Goal: Complete application form

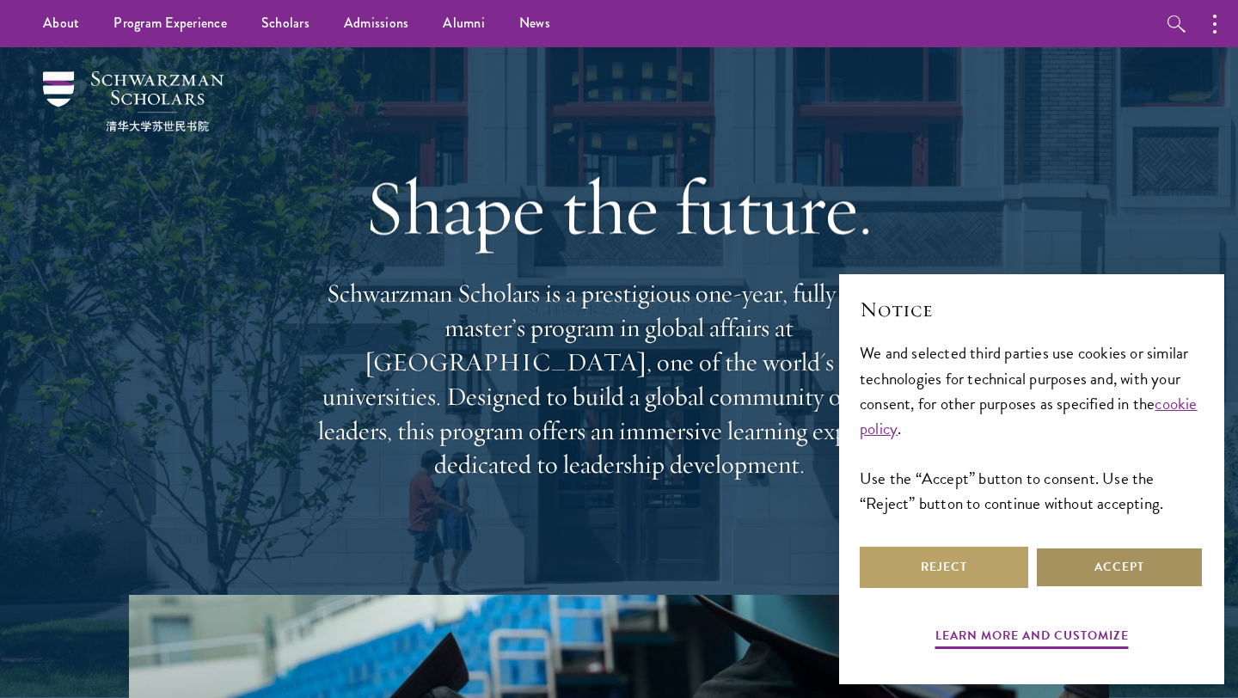
click at [1120, 562] on button "Accept" at bounding box center [1119, 567] width 169 height 41
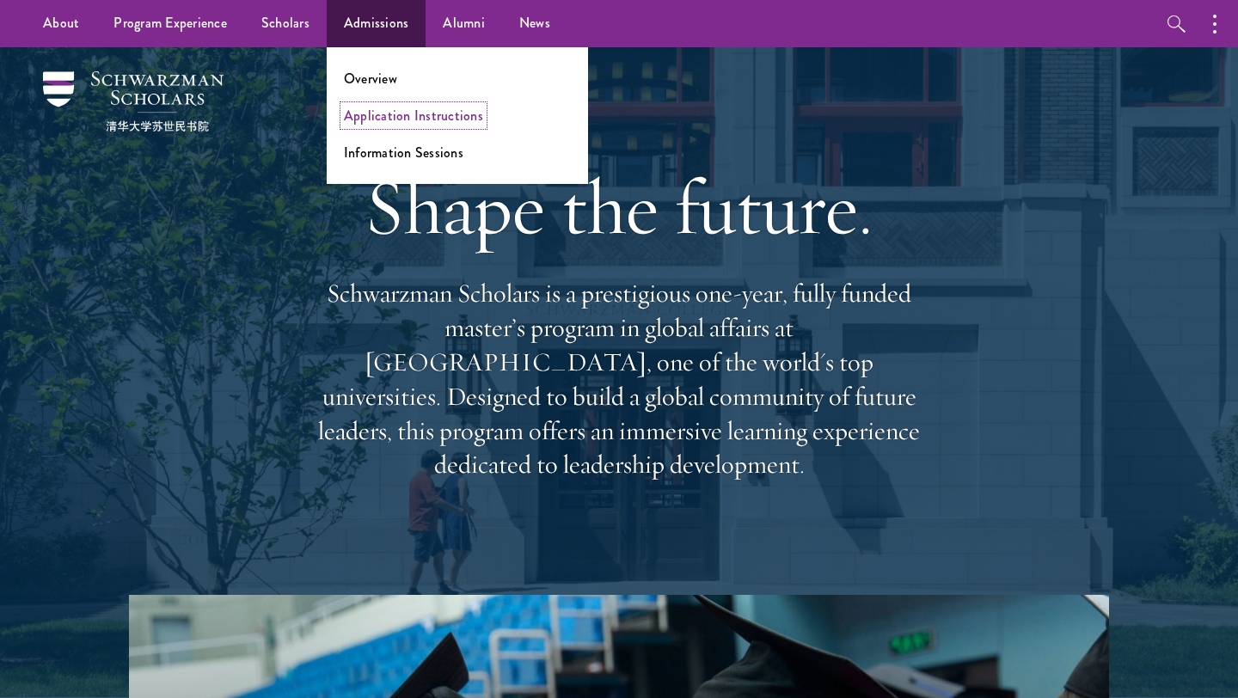
click at [408, 115] on link "Application Instructions" at bounding box center [413, 116] width 139 height 20
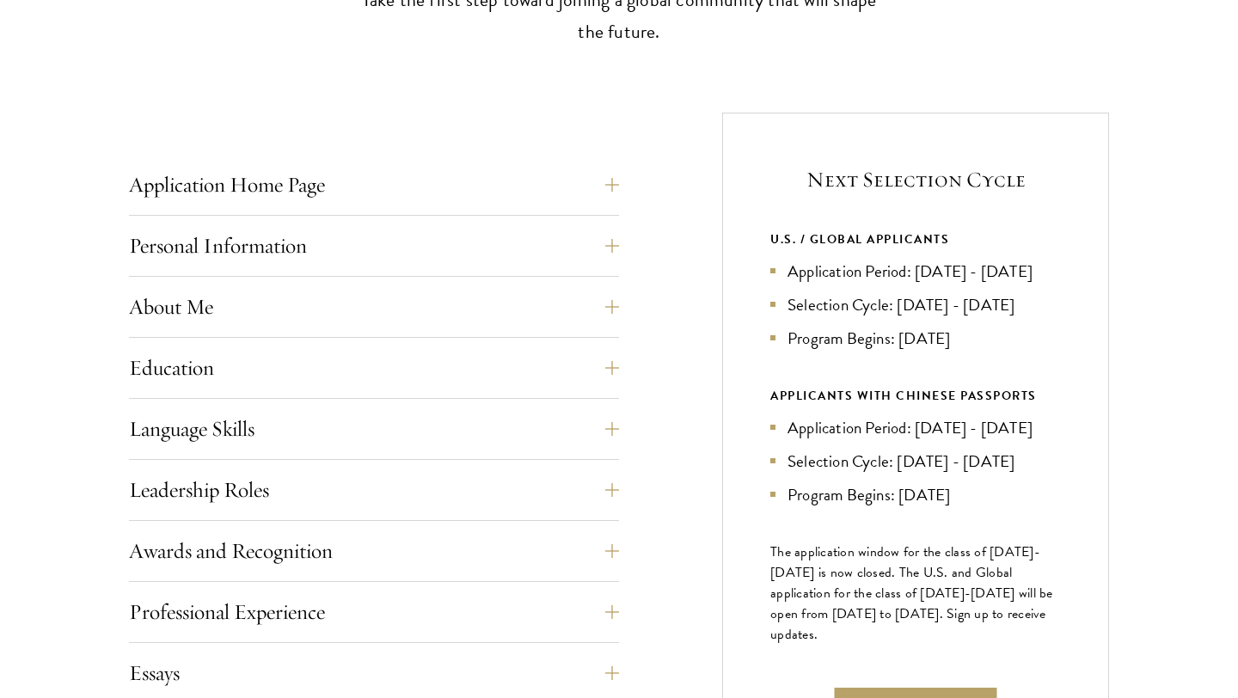
scroll to position [584, 0]
click at [602, 187] on button "Application Home Page" at bounding box center [387, 183] width 490 height 41
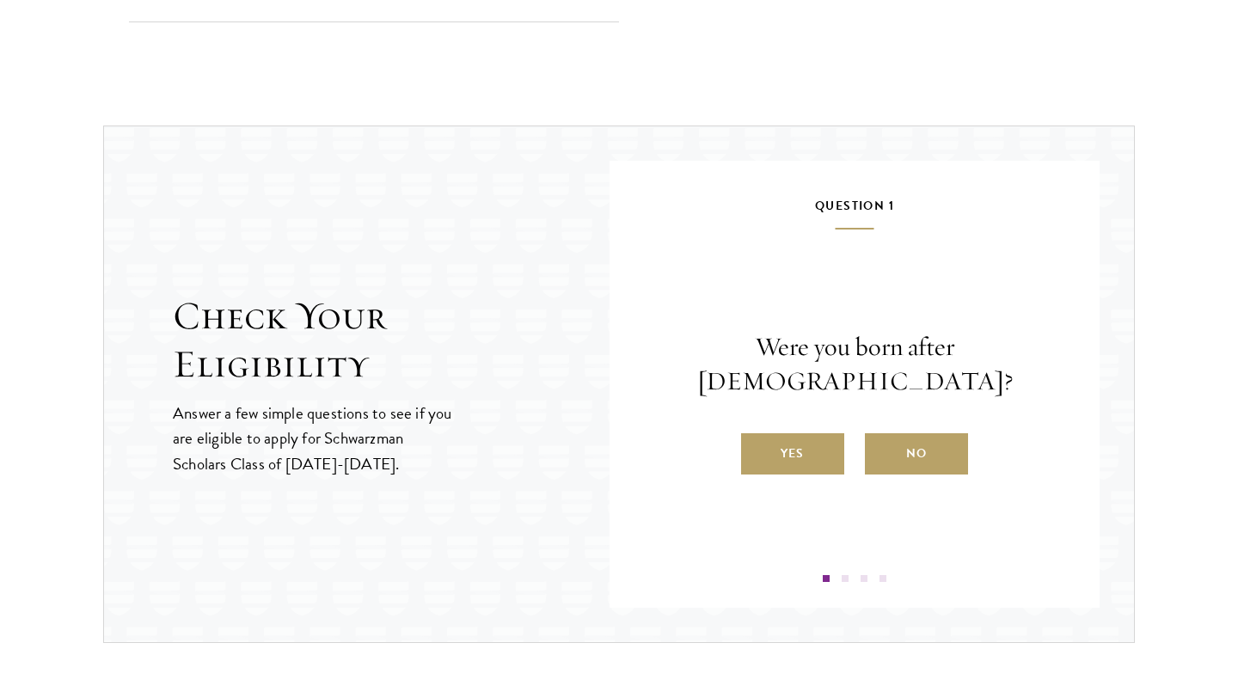
scroll to position [2533, 0]
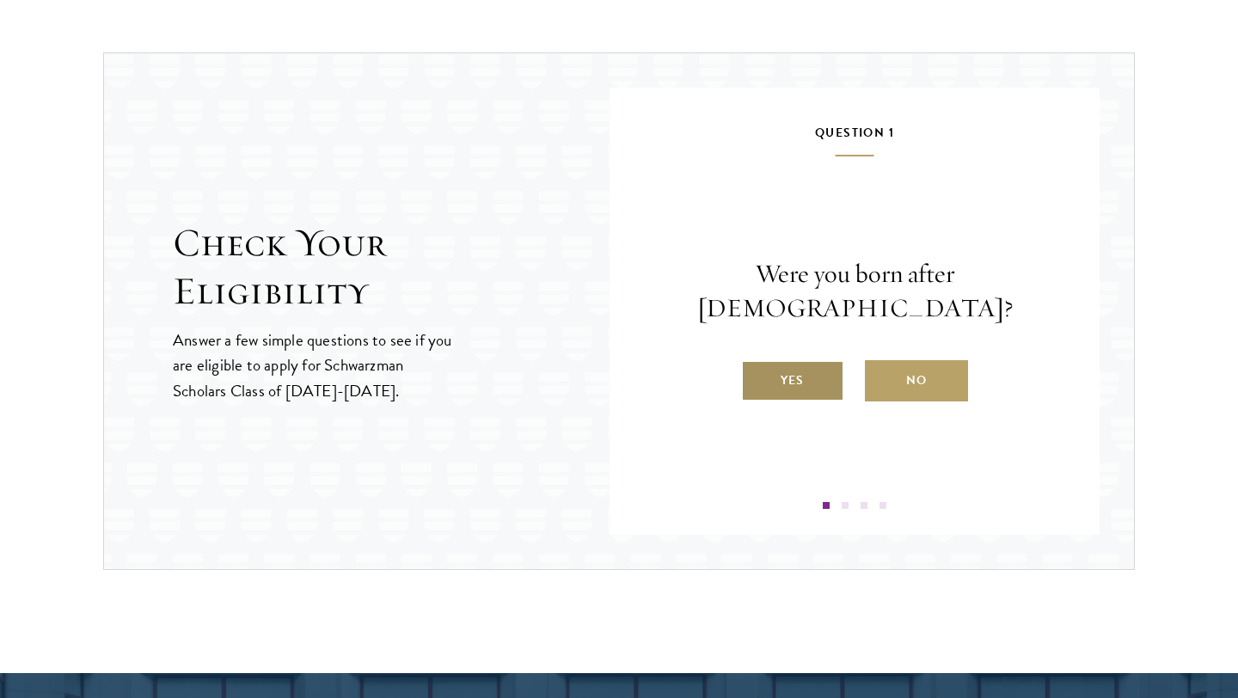
click at [800, 362] on label "Yes" at bounding box center [792, 380] width 103 height 41
click at [757, 362] on input "Yes" at bounding box center [748, 369] width 15 height 15
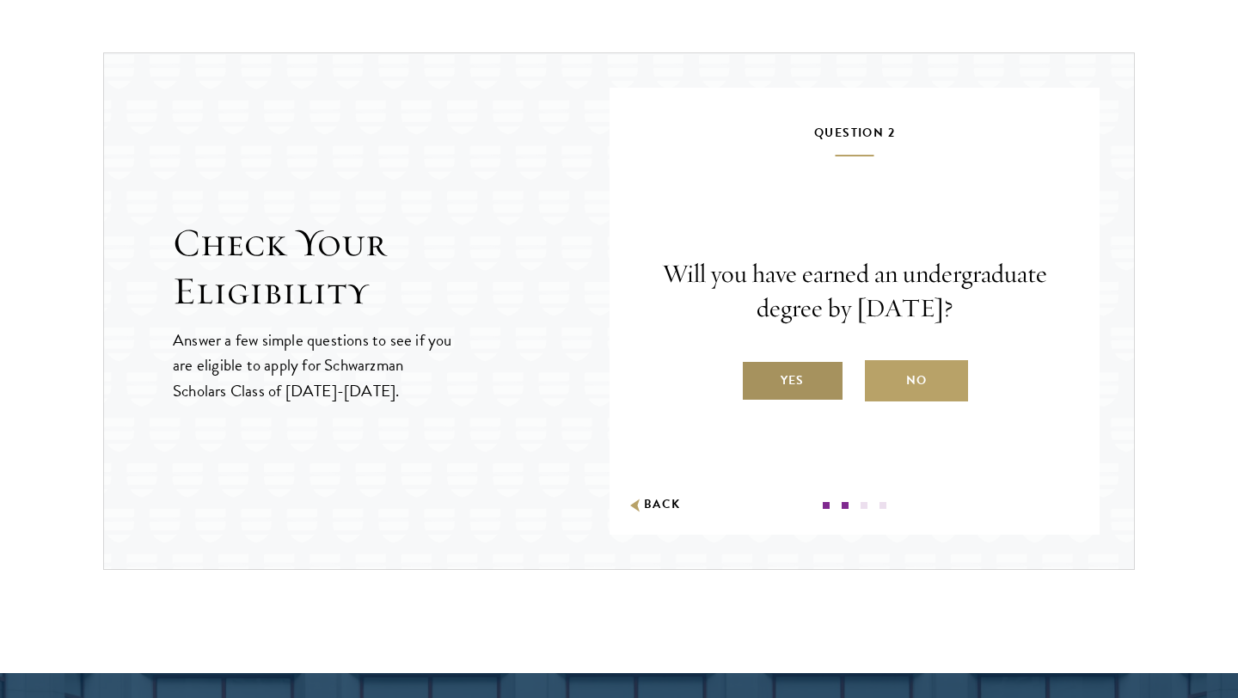
click at [813, 379] on label "Yes" at bounding box center [792, 380] width 103 height 41
click at [757, 377] on input "Yes" at bounding box center [748, 369] width 15 height 15
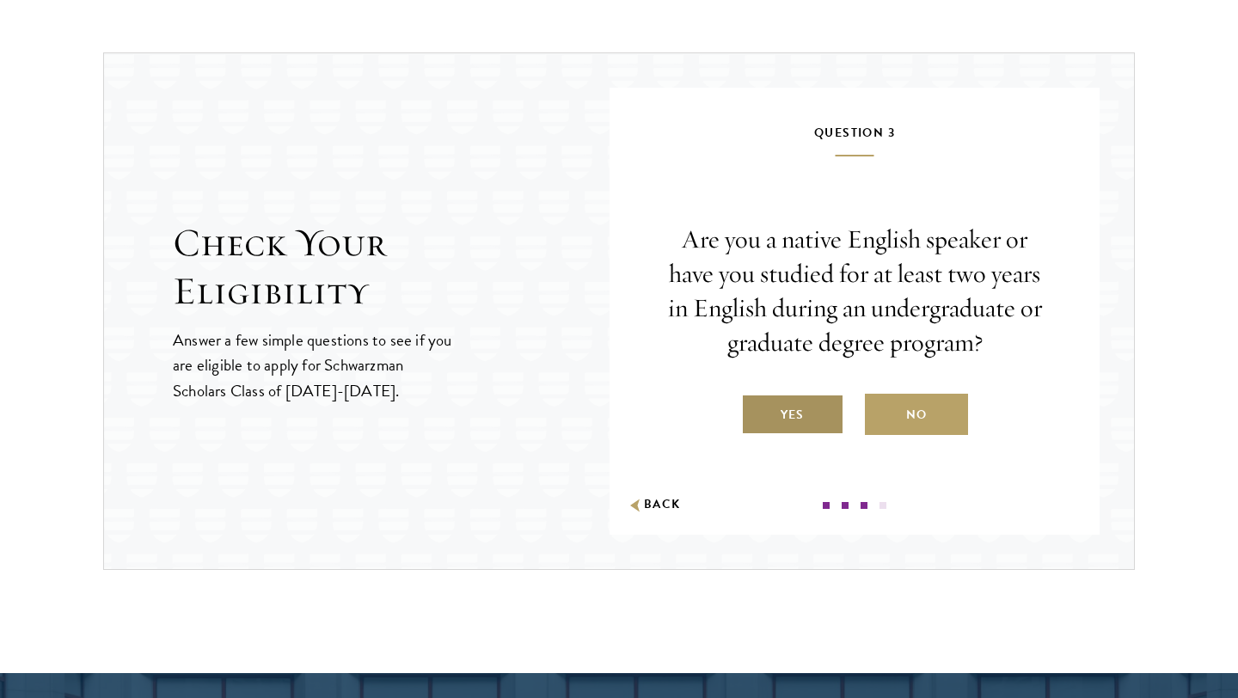
click at [806, 410] on label "Yes" at bounding box center [792, 414] width 103 height 41
click at [757, 410] on input "Yes" at bounding box center [748, 403] width 15 height 15
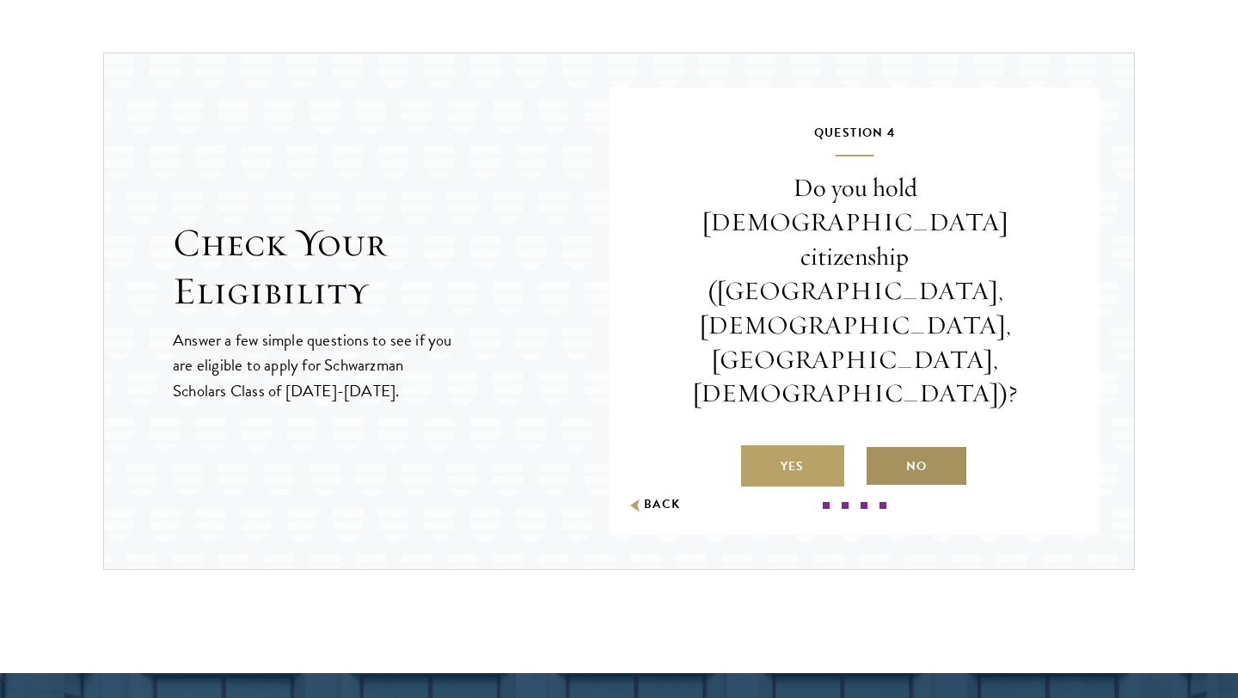
click at [904, 445] on label "No" at bounding box center [916, 465] width 103 height 41
click at [880, 448] on input "No" at bounding box center [872, 455] width 15 height 15
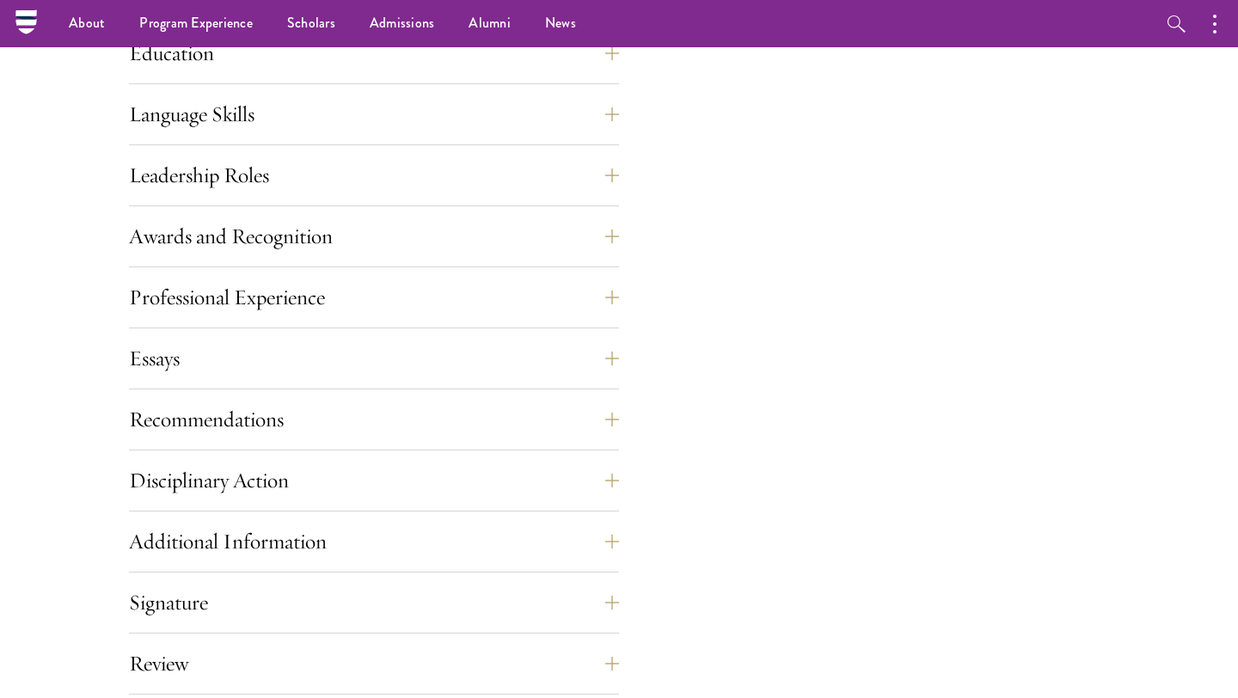
scroll to position [1595, 0]
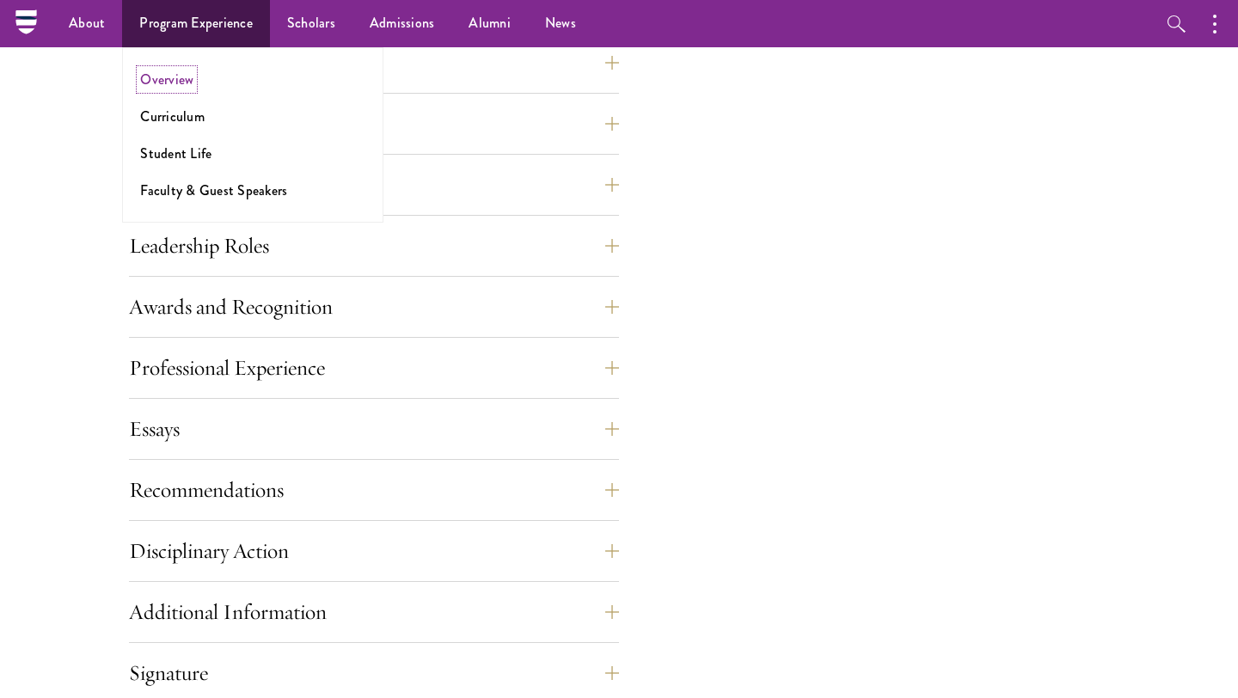
click at [175, 81] on link "Overview" at bounding box center [166, 80] width 53 height 20
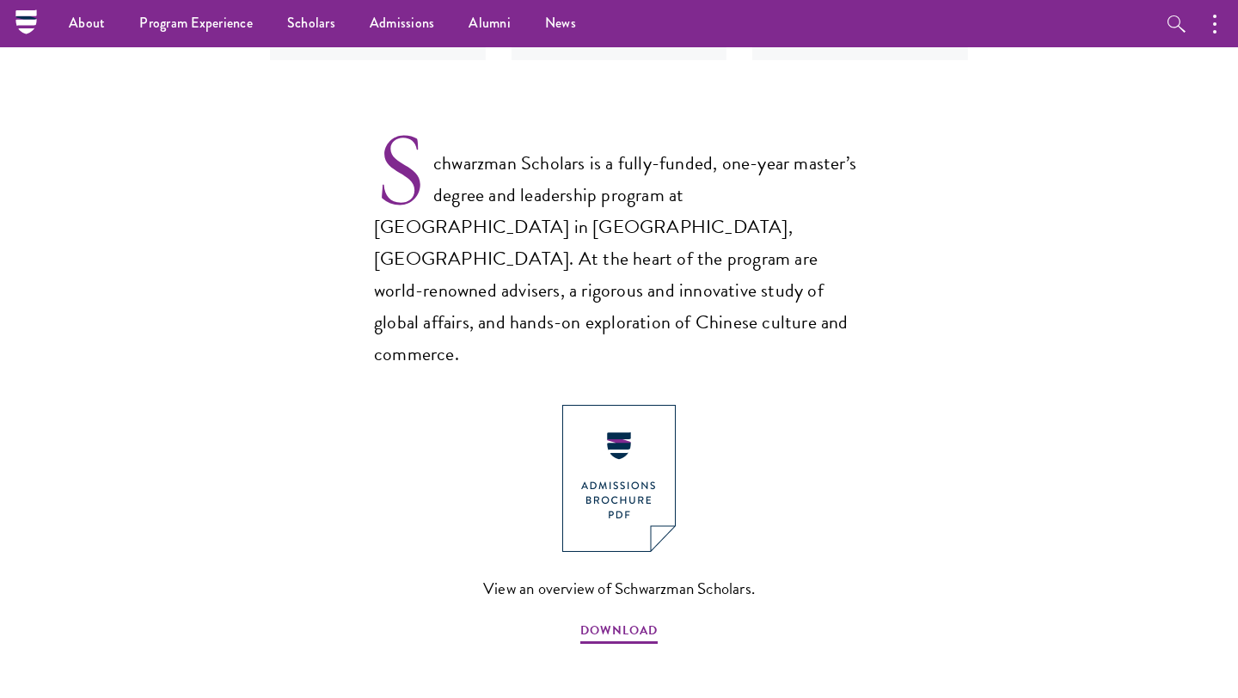
scroll to position [1052, 0]
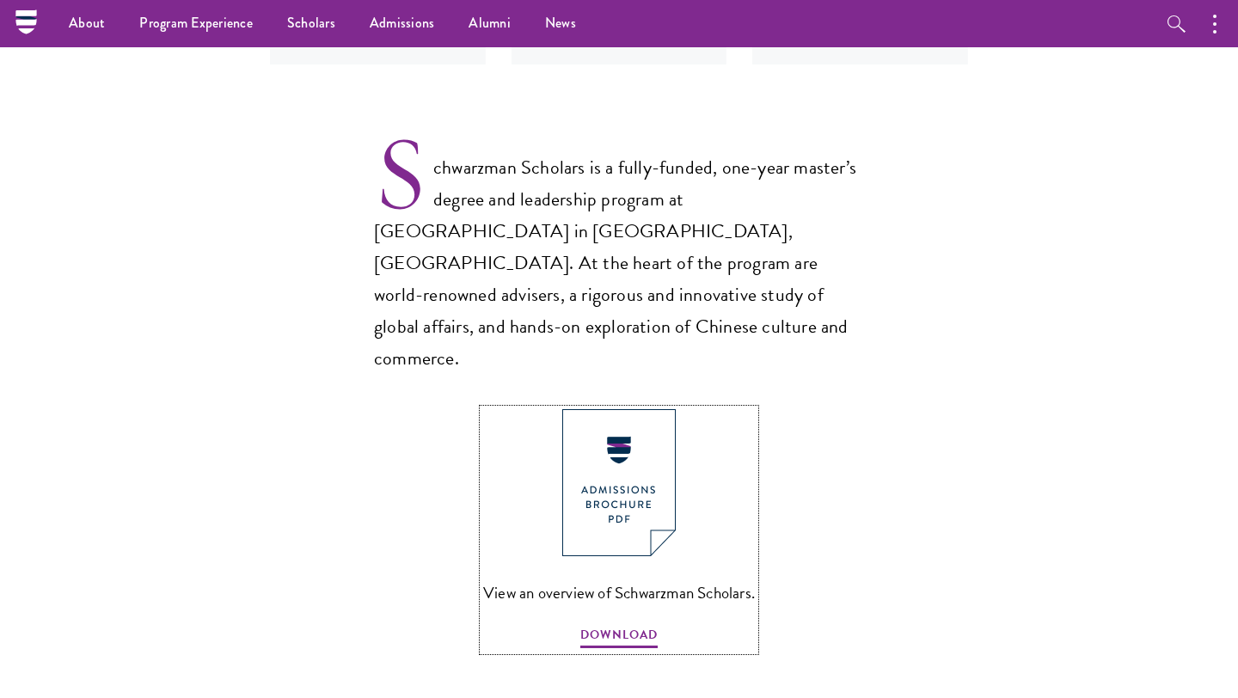
click at [603, 409] on img at bounding box center [618, 482] width 113 height 147
